Goal: Task Accomplishment & Management: Use online tool/utility

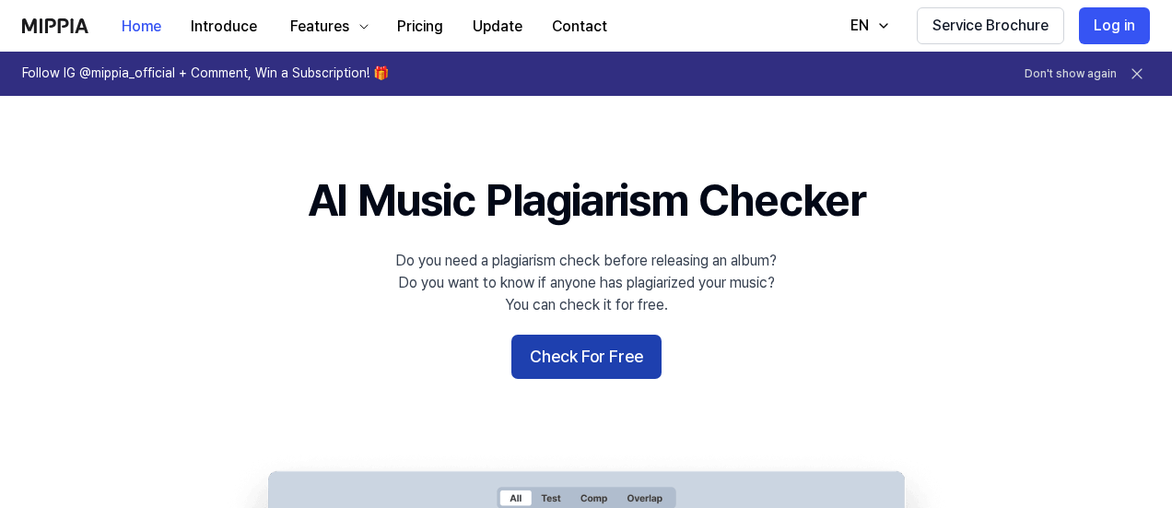
click at [628, 364] on button "Check For Free" at bounding box center [586, 356] width 150 height 44
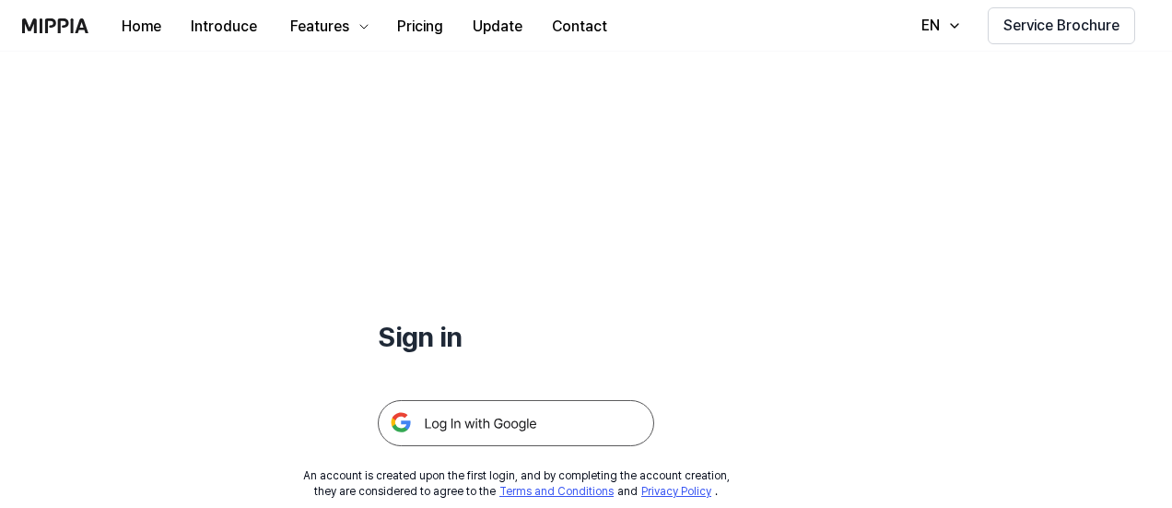
click at [477, 427] on img at bounding box center [516, 423] width 276 height 46
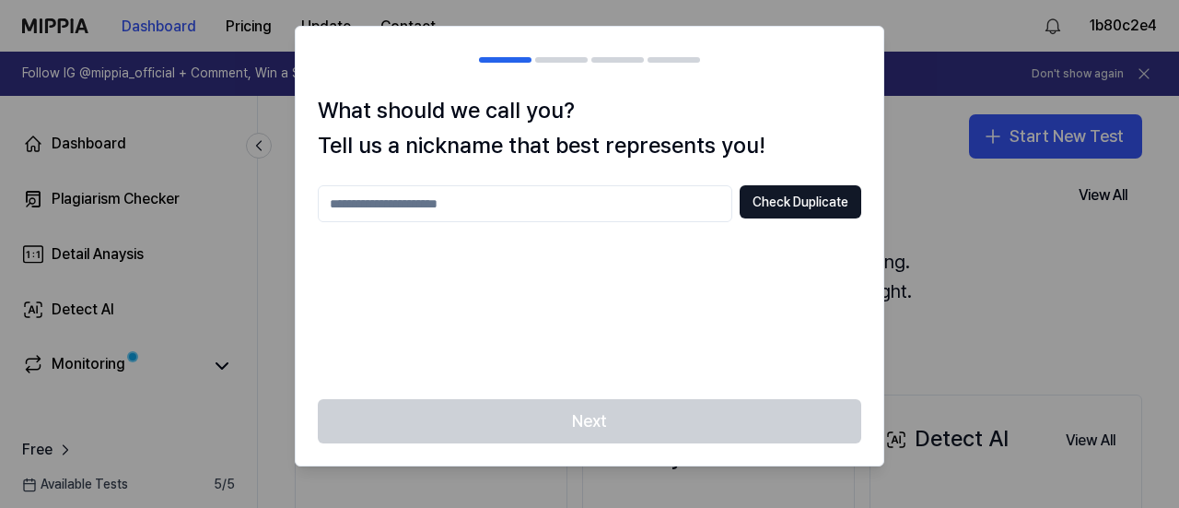
click at [446, 213] on input "text" at bounding box center [525, 203] width 415 height 37
type input "***"
click at [773, 207] on button "Check Duplicate" at bounding box center [801, 201] width 122 height 33
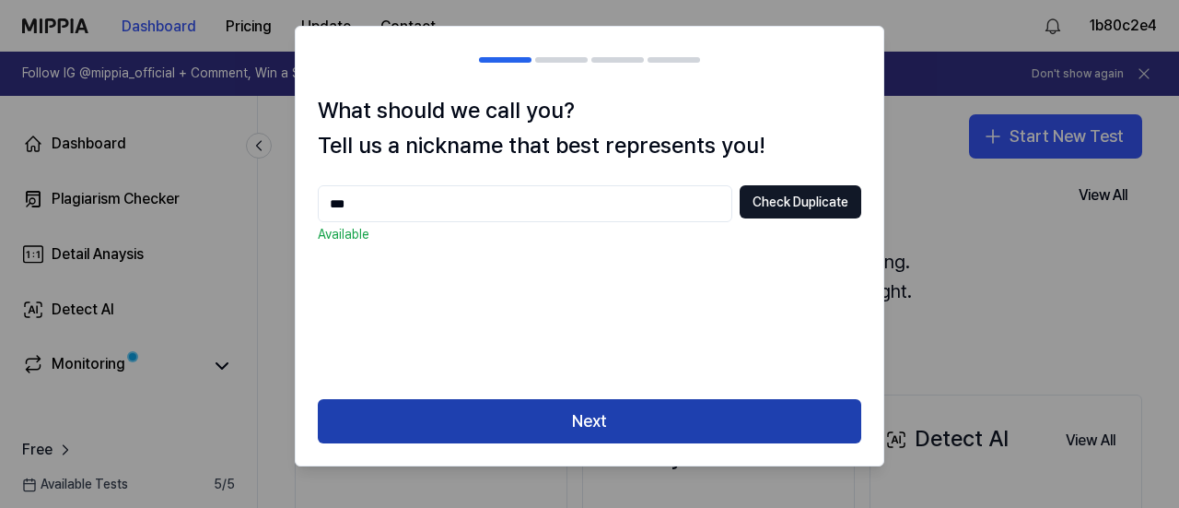
click at [573, 434] on button "Next" at bounding box center [590, 421] width 544 height 44
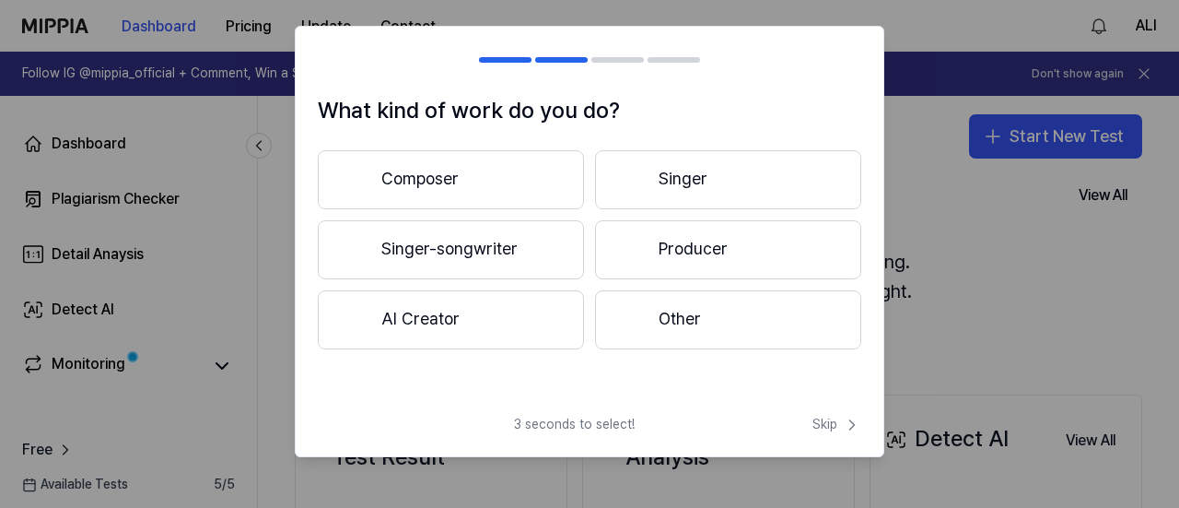
click at [453, 188] on button "Composer" at bounding box center [451, 179] width 266 height 59
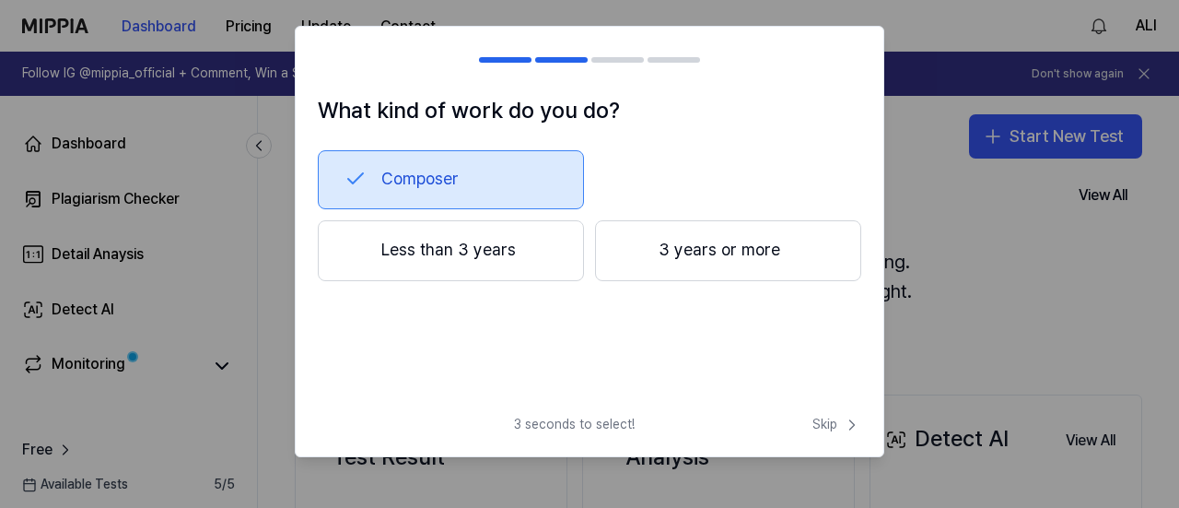
click at [489, 239] on button "Less than 3 years" at bounding box center [451, 250] width 266 height 61
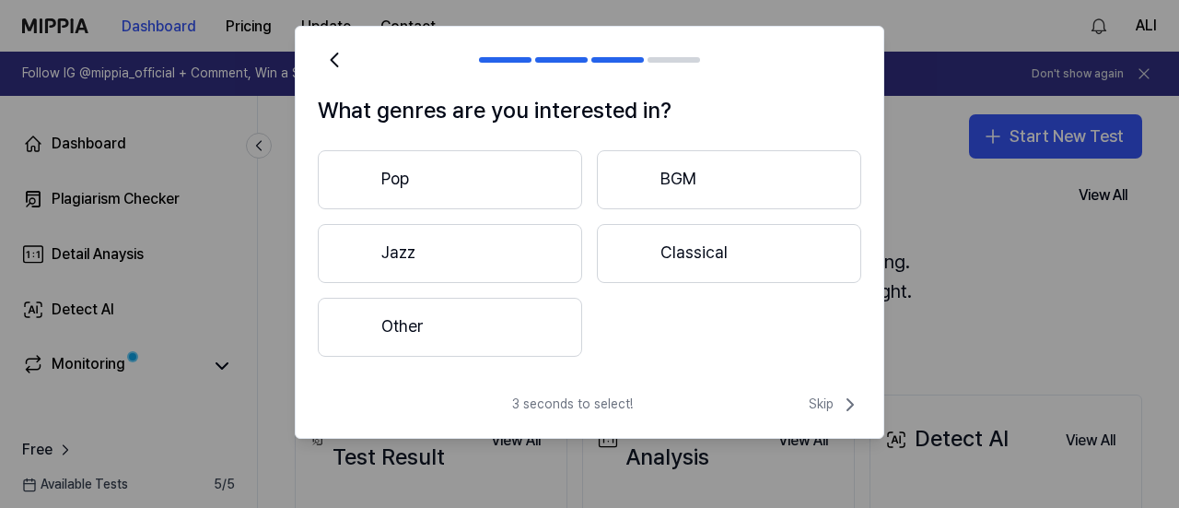
click at [547, 302] on button "Other" at bounding box center [450, 327] width 264 height 59
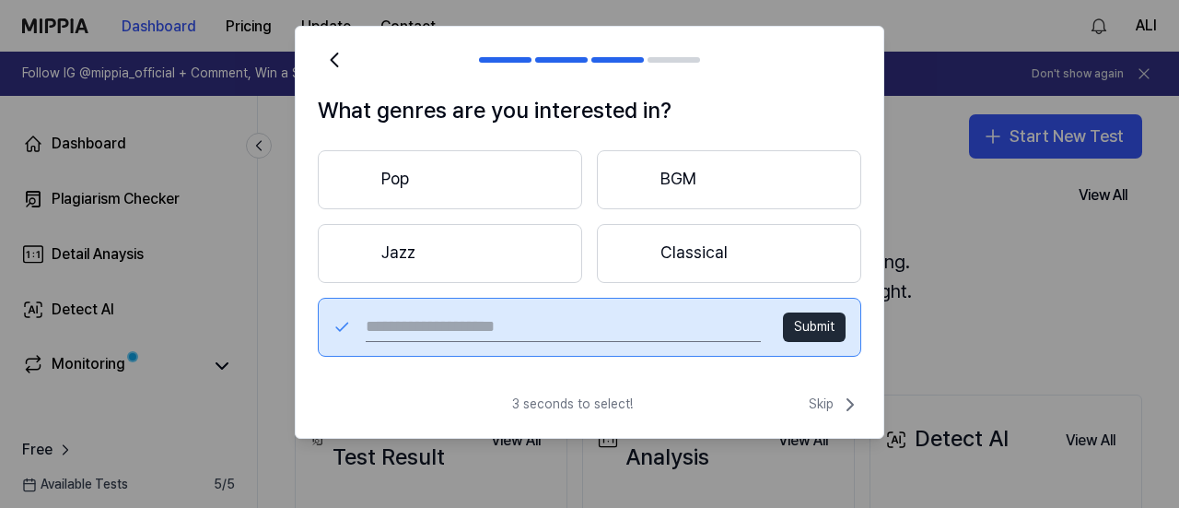
click at [413, 193] on button "Pop" at bounding box center [450, 179] width 264 height 59
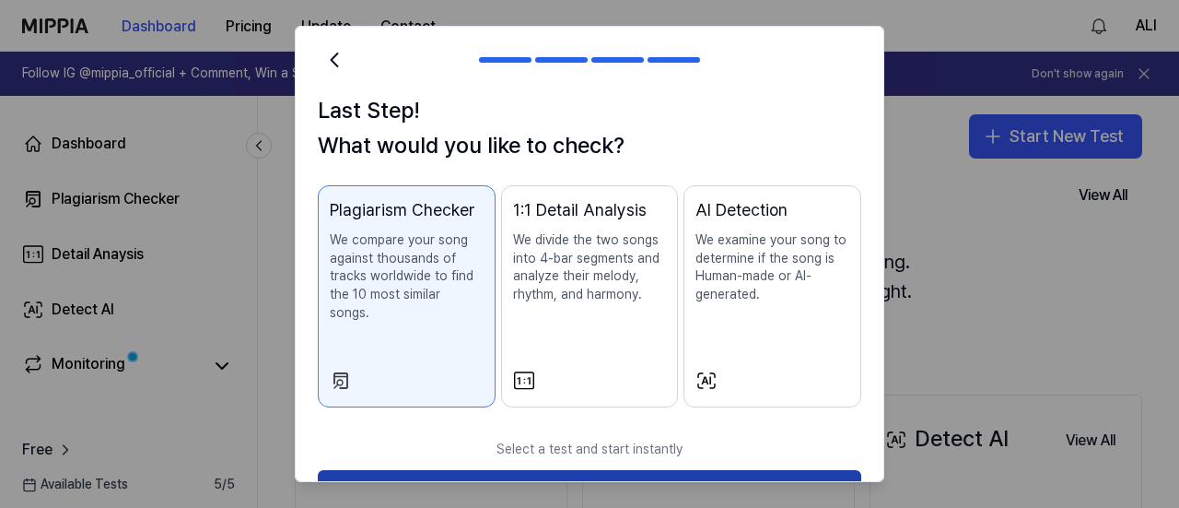
click at [617, 470] on button "Start Now" at bounding box center [590, 492] width 544 height 44
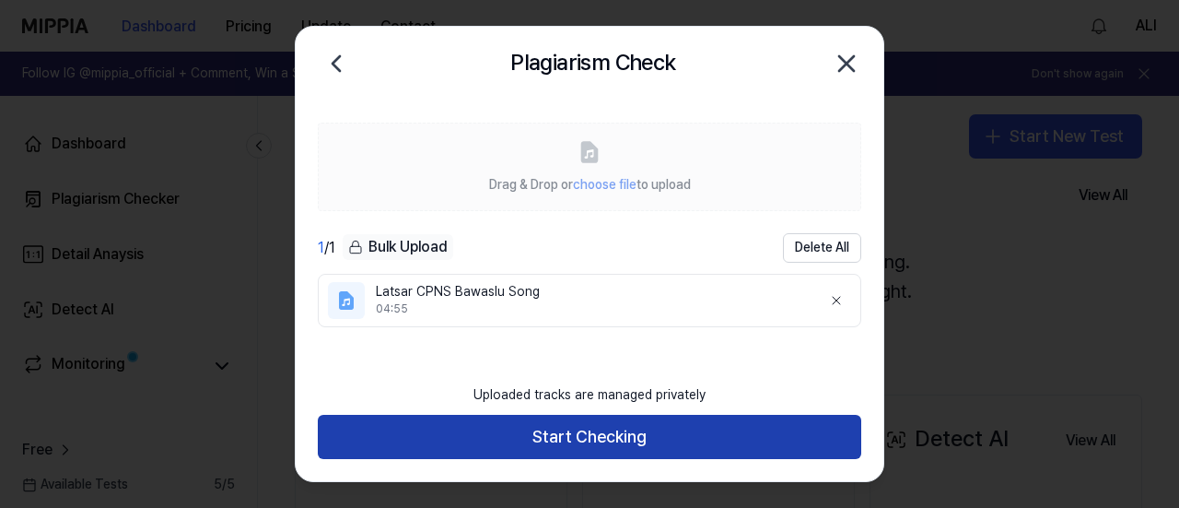
click at [570, 436] on button "Start Checking" at bounding box center [590, 437] width 544 height 44
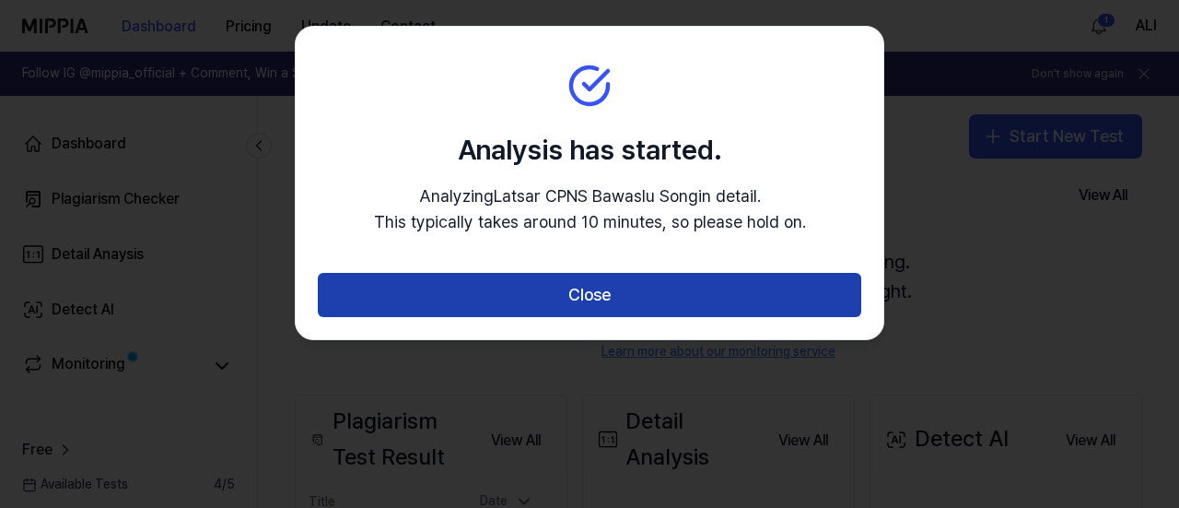
click at [769, 287] on button "Close" at bounding box center [590, 295] width 544 height 44
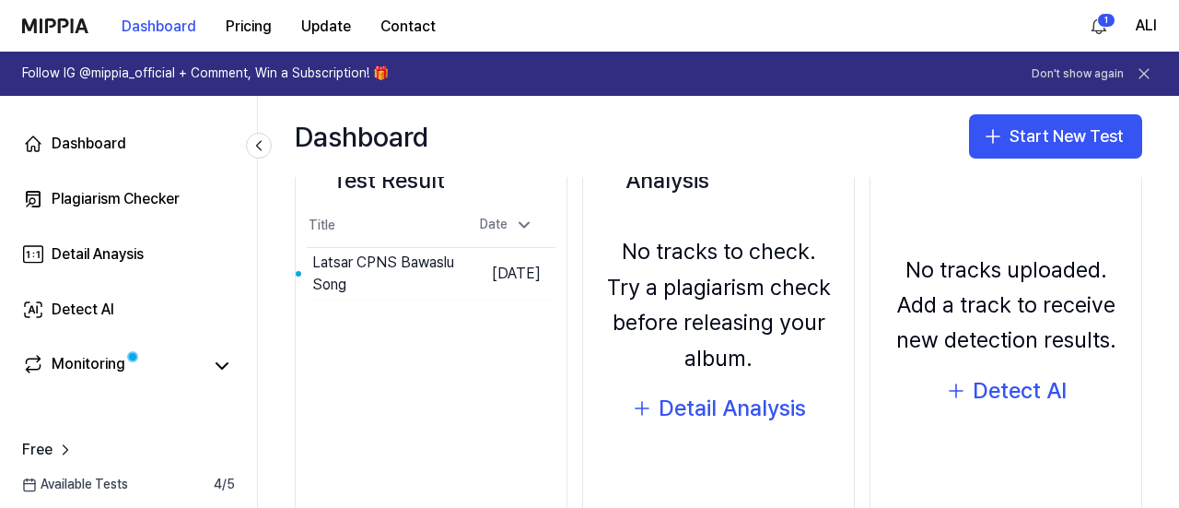
scroll to position [322, 0]
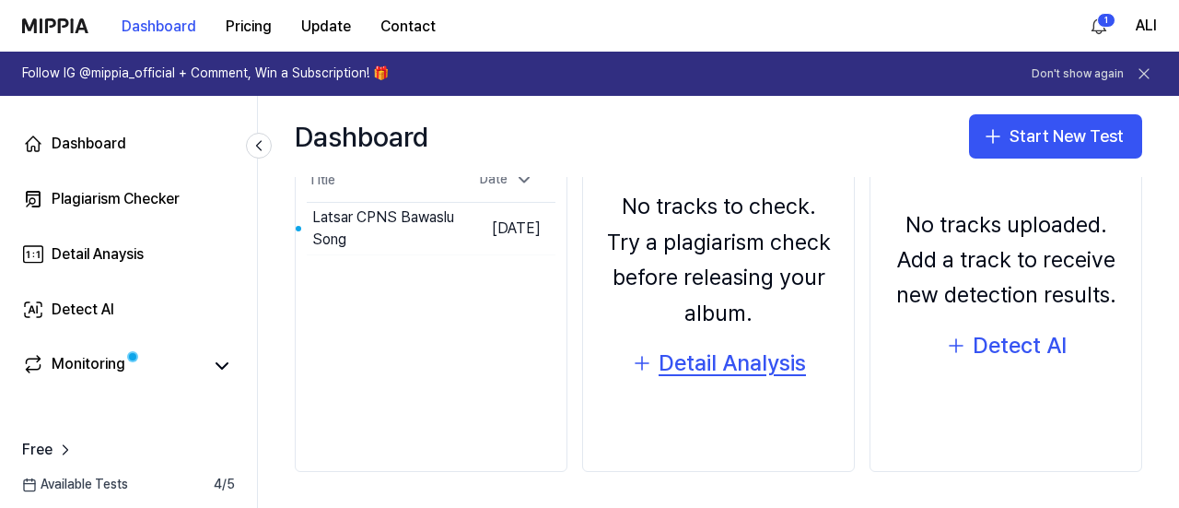
click at [689, 346] on div "Detail Analysis" at bounding box center [732, 362] width 147 height 35
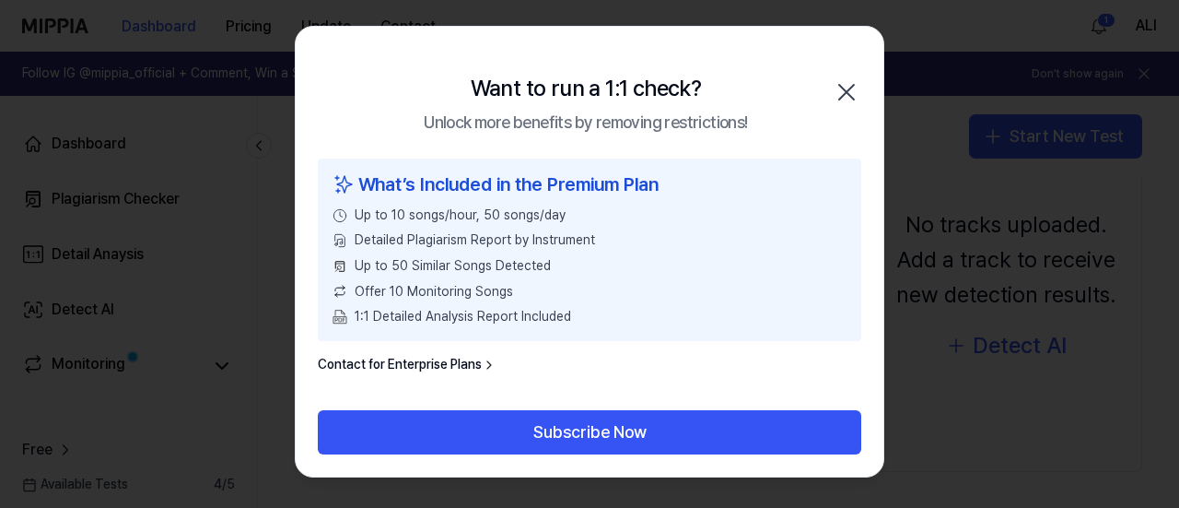
click at [846, 92] on icon "button" at bounding box center [846, 92] width 15 height 15
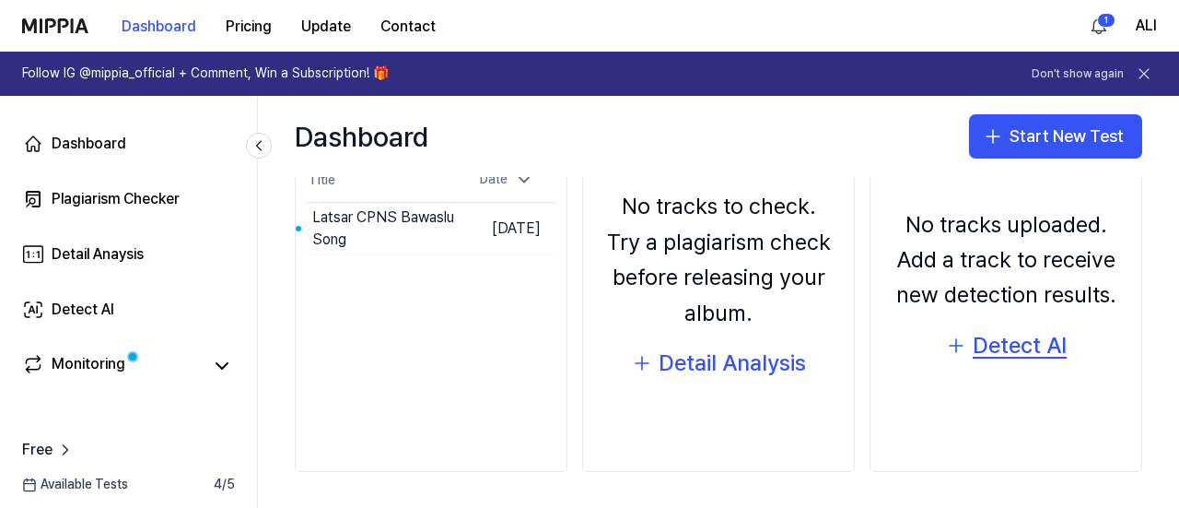
click at [1026, 347] on div "Detect AI" at bounding box center [1020, 345] width 94 height 35
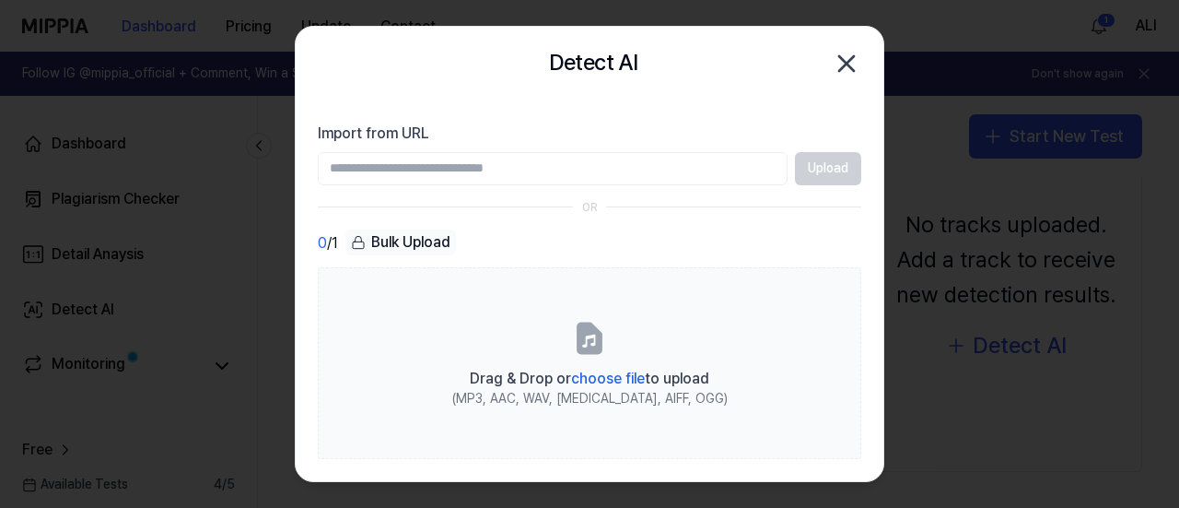
click at [837, 63] on icon "button" at bounding box center [846, 63] width 29 height 29
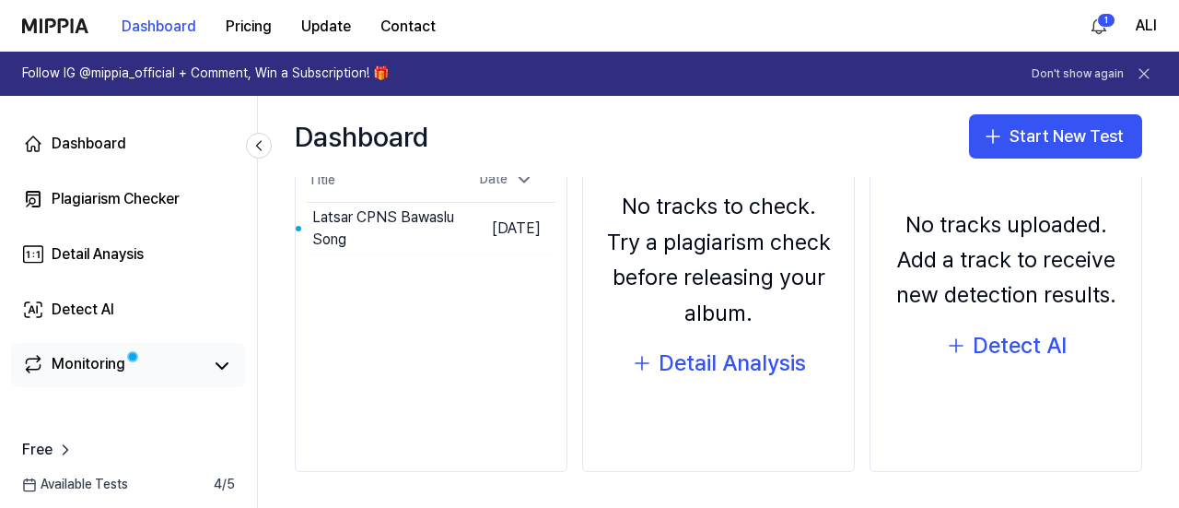
click at [115, 366] on div "Monitoring" at bounding box center [89, 366] width 74 height 26
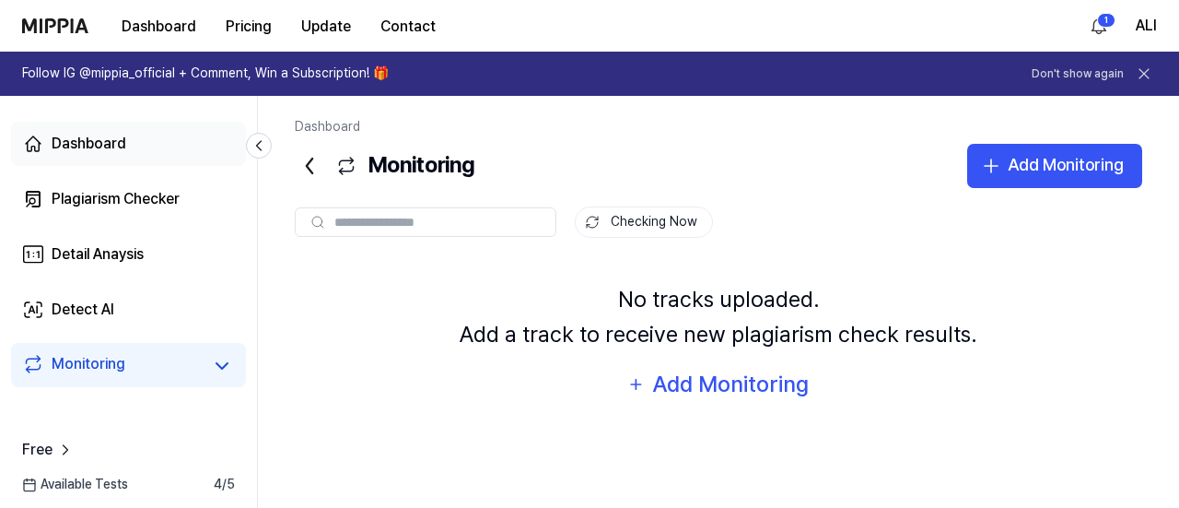
click at [134, 147] on link "Dashboard" at bounding box center [128, 144] width 235 height 44
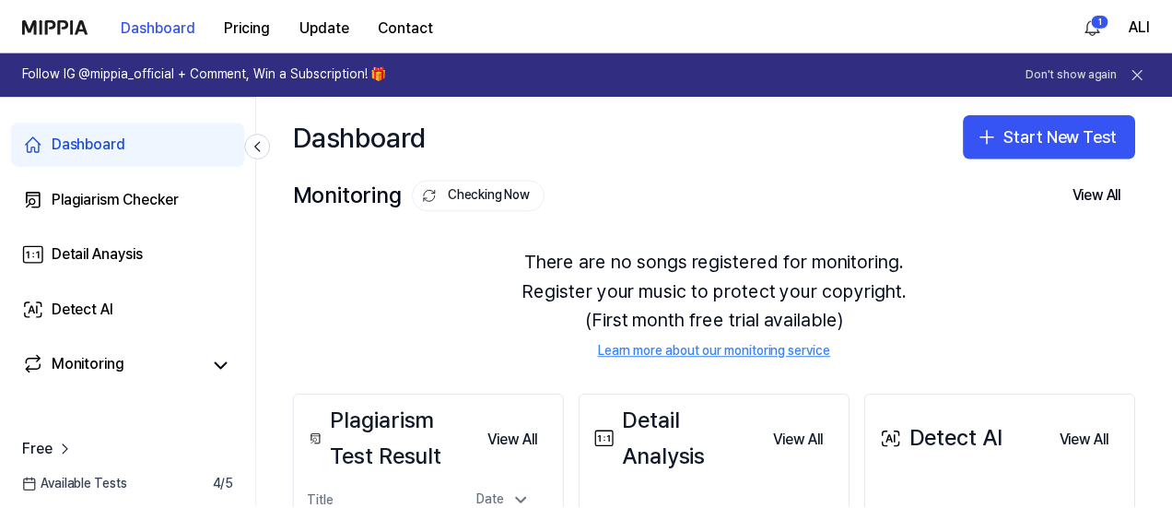
scroll to position [184, 0]
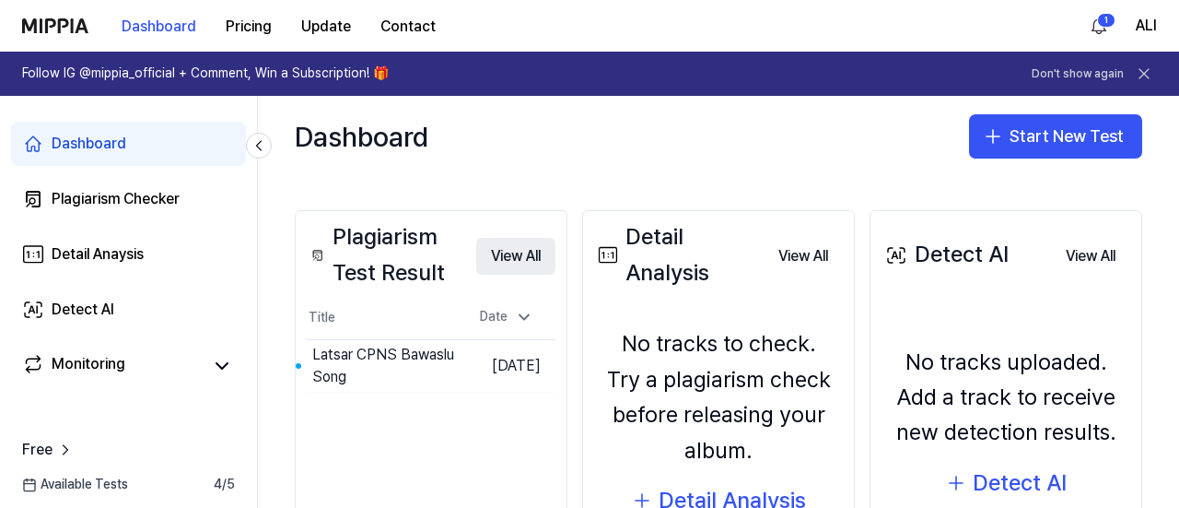
click at [496, 255] on button "View All" at bounding box center [515, 256] width 79 height 37
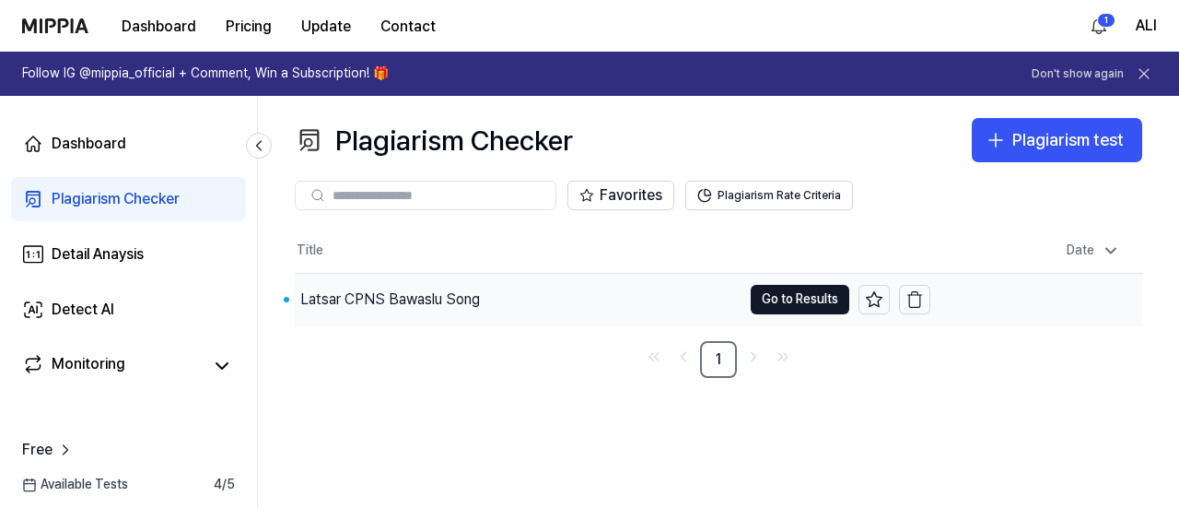
click at [454, 299] on div "Latsar CPNS Bawaslu Song" at bounding box center [390, 299] width 180 height 22
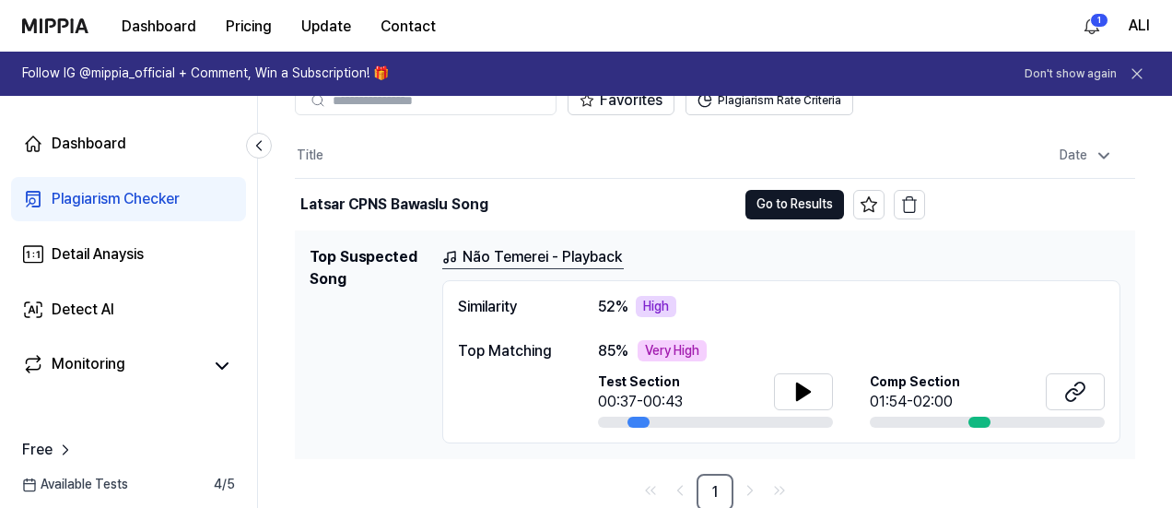
scroll to position [96, 0]
click at [795, 395] on icon at bounding box center [803, 391] width 22 height 22
click at [978, 422] on div at bounding box center [979, 420] width 22 height 11
click at [1084, 390] on icon at bounding box center [1075, 391] width 22 height 22
click at [674, 360] on div "85 % Very High Test Section 00:37-00:43 Comp Section 01:54-02:00" at bounding box center [851, 383] width 507 height 88
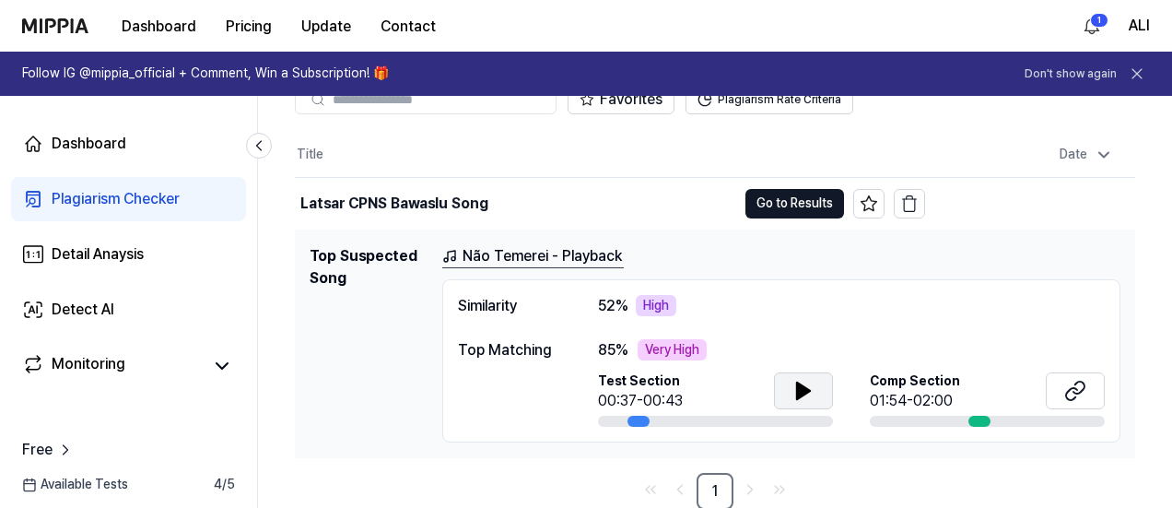
click at [585, 263] on link "Não Temerei - Playback" at bounding box center [532, 256] width 181 height 23
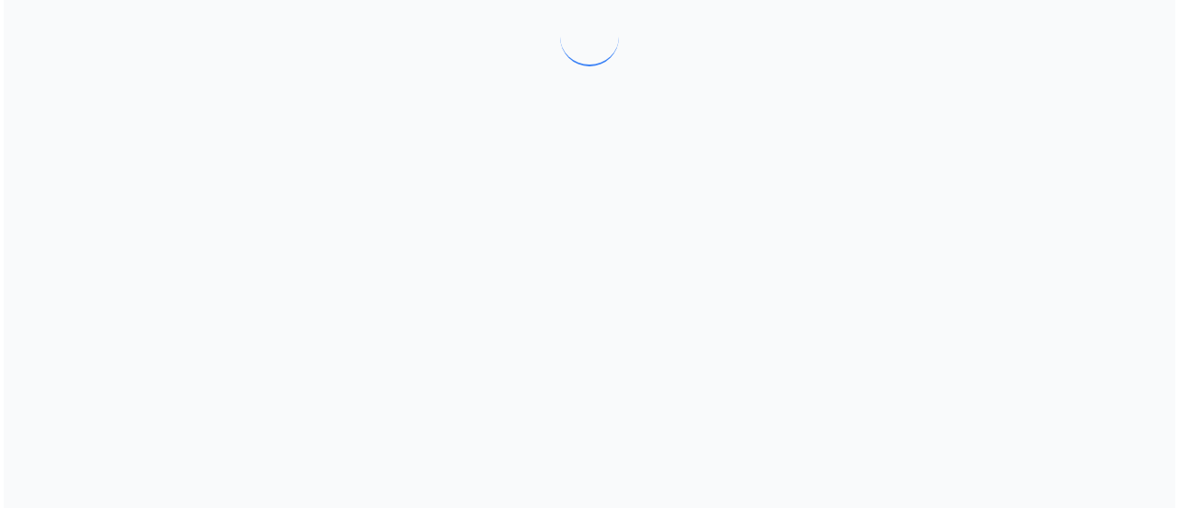
scroll to position [0, 0]
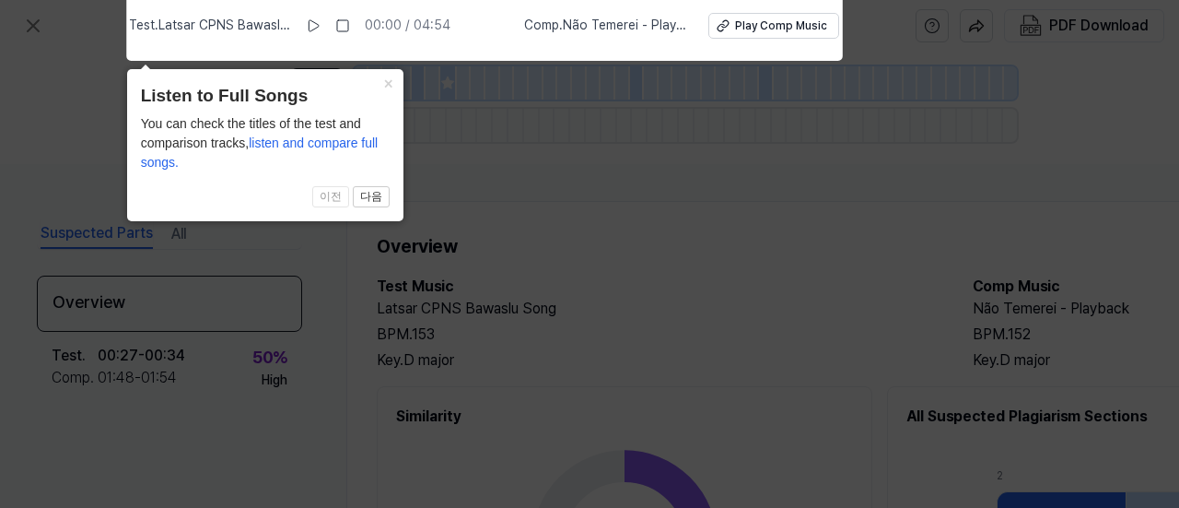
click at [641, 183] on icon at bounding box center [589, 249] width 1179 height 517
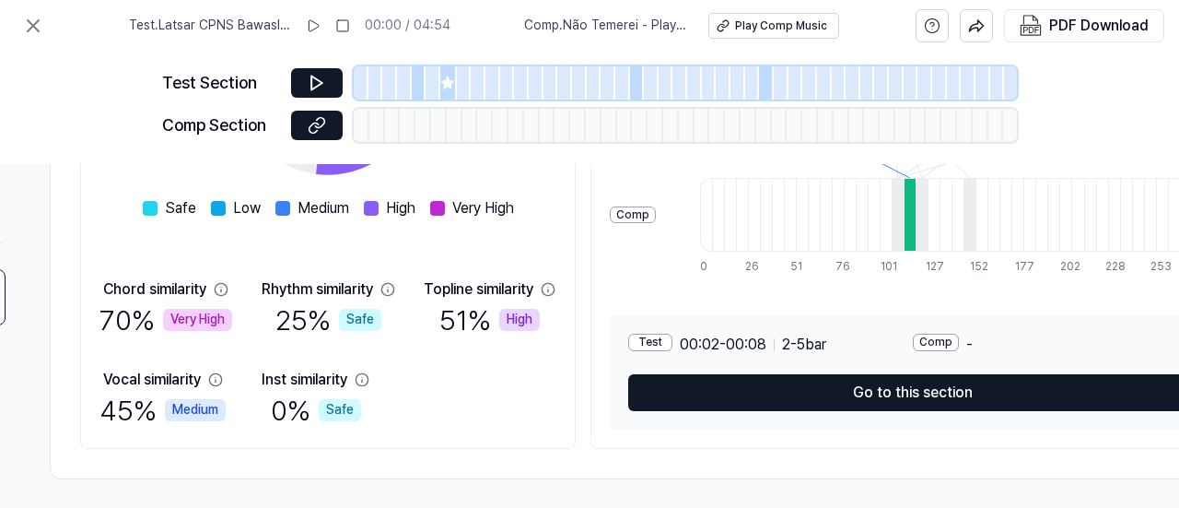
scroll to position [461, 367]
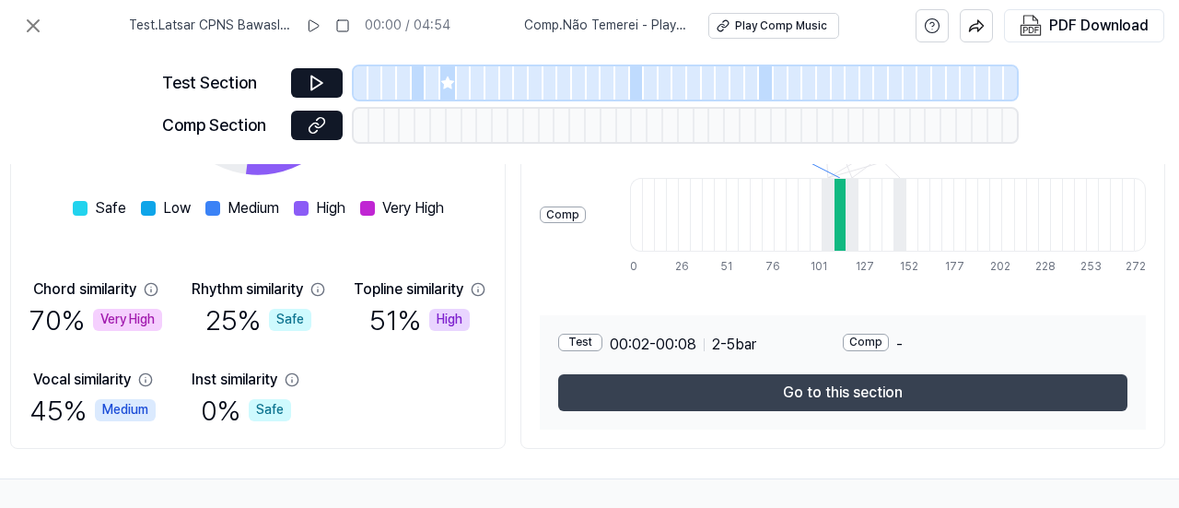
click at [939, 393] on button "Go to this section" at bounding box center [842, 392] width 569 height 37
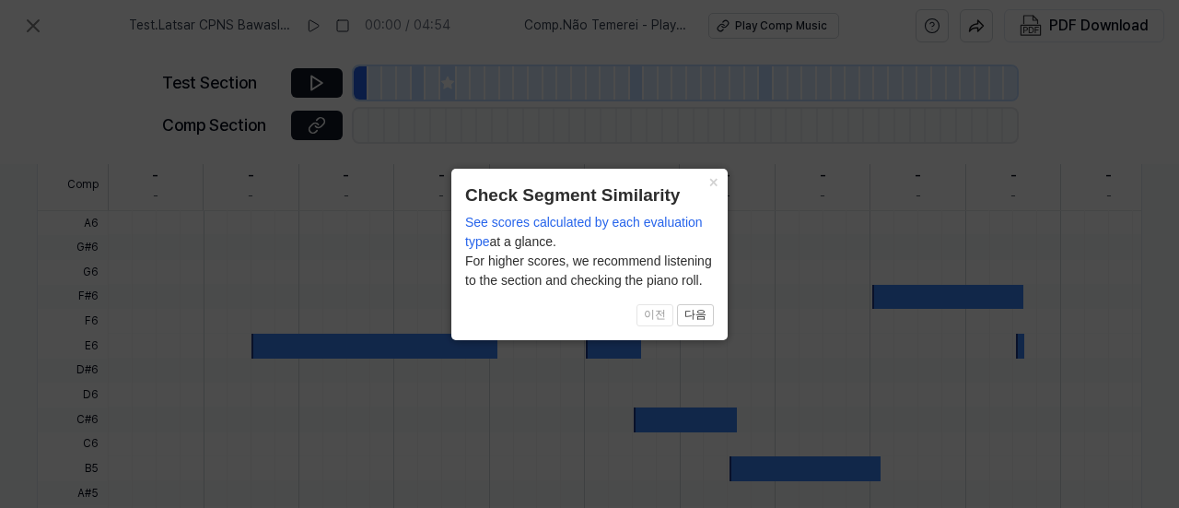
scroll to position [721, 317]
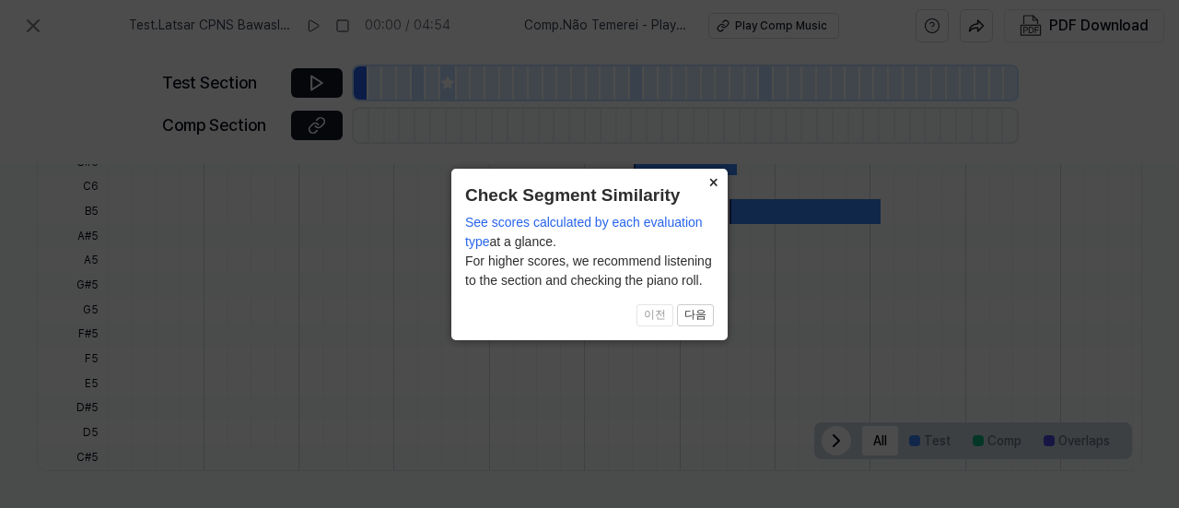
click at [709, 184] on button "×" at bounding box center [712, 182] width 29 height 26
